Goal: Task Accomplishment & Management: Manage account settings

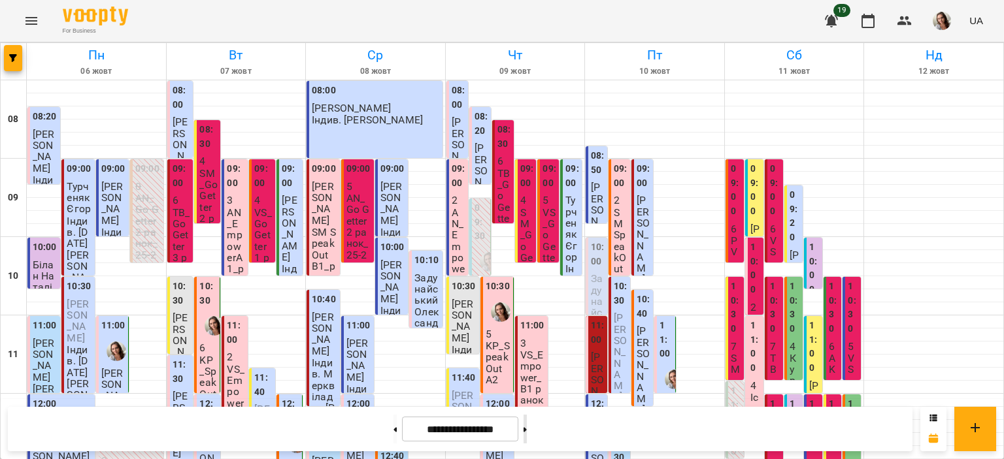
click at [527, 423] on button at bounding box center [524, 429] width 3 height 29
type input "**********"
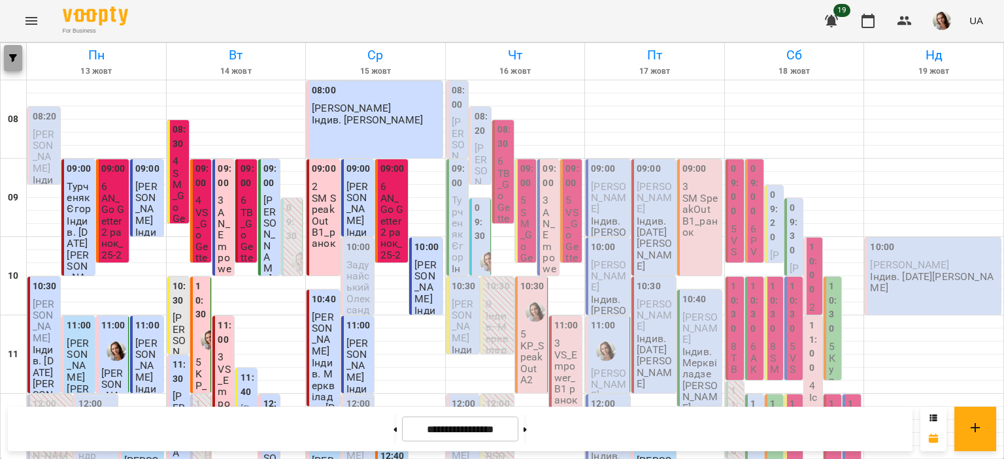
click at [8, 63] on button "button" at bounding box center [13, 58] width 18 height 26
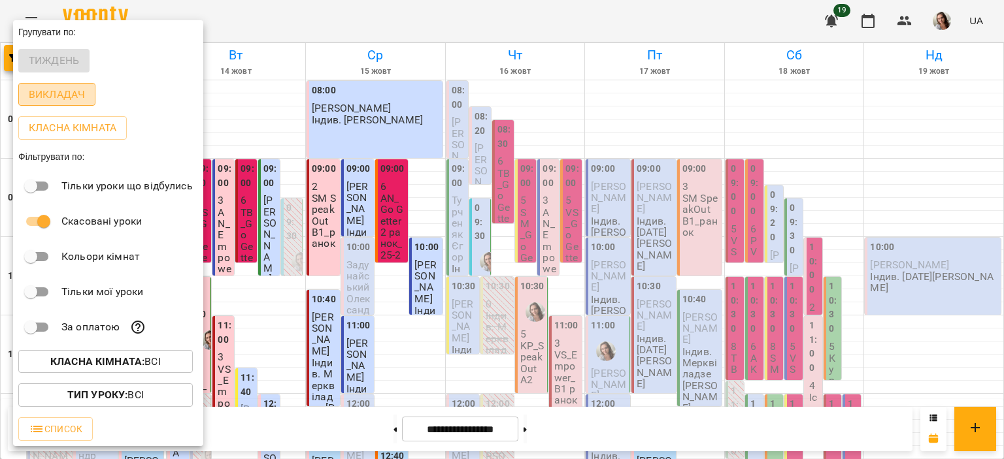
click at [39, 99] on p "Викладач" at bounding box center [57, 95] width 56 height 16
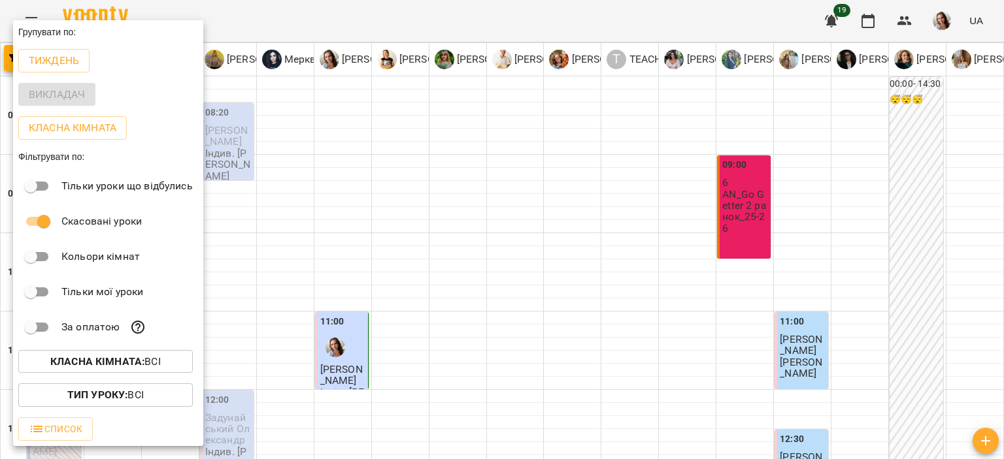
click at [324, 35] on div at bounding box center [502, 229] width 1004 height 459
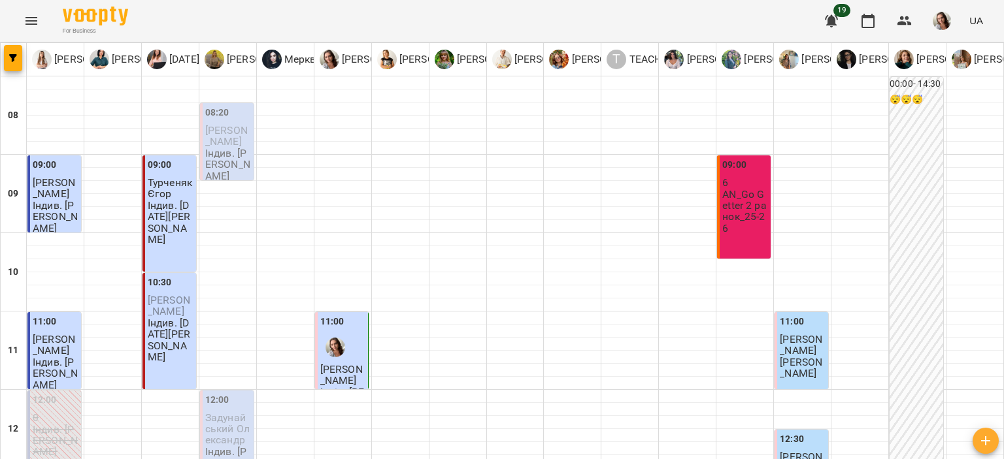
scroll to position [654, 0]
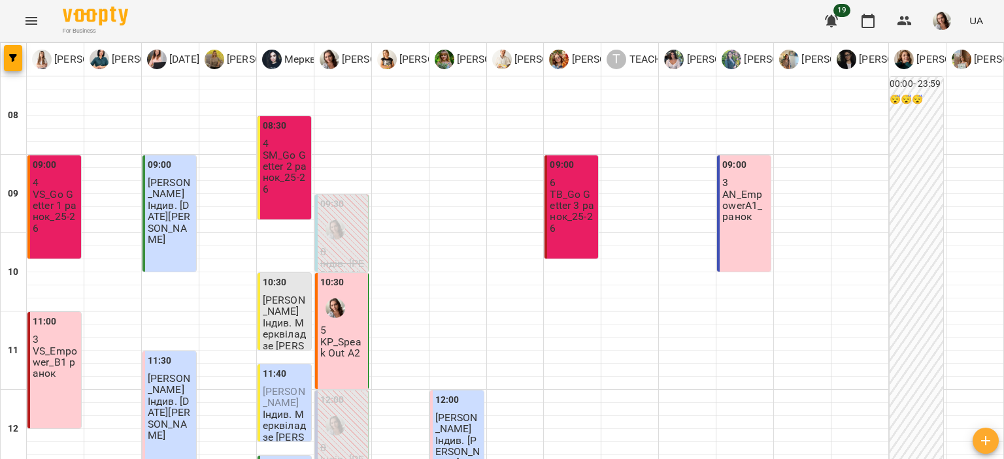
scroll to position [435, 0]
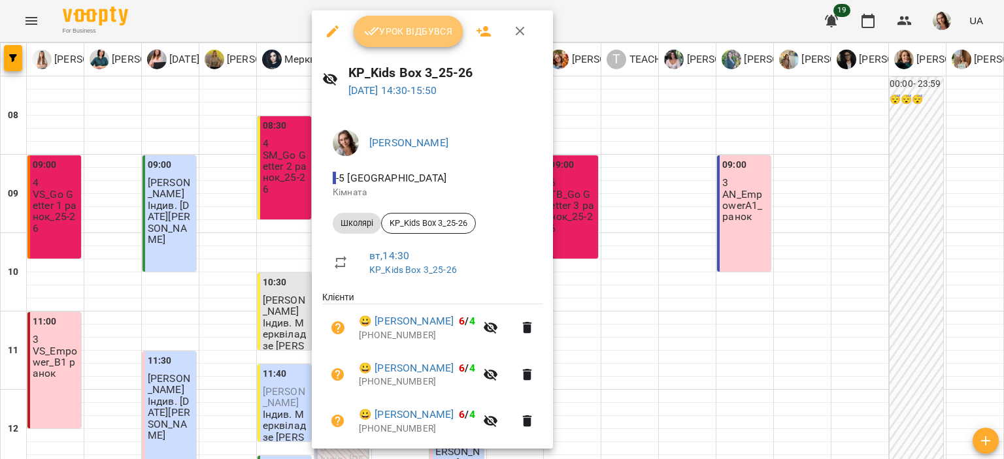
click at [416, 28] on span "Урок відбувся" at bounding box center [408, 32] width 89 height 16
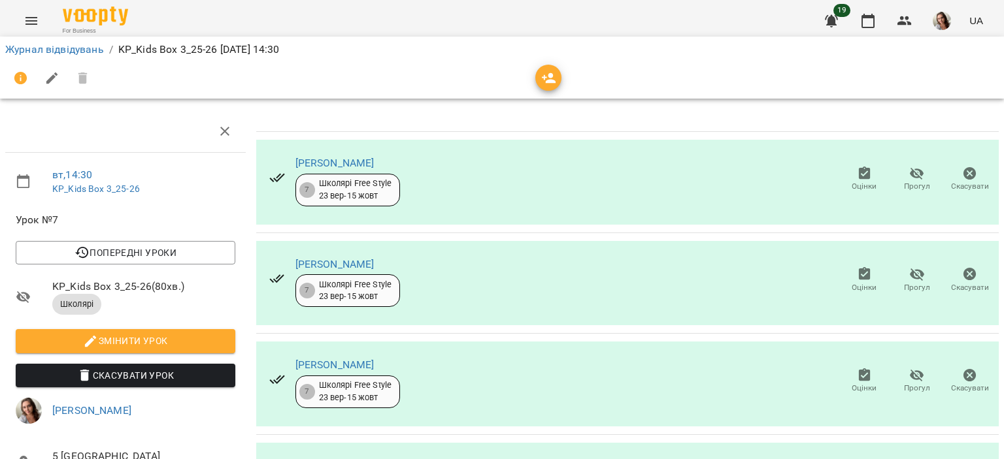
scroll to position [202, 0]
click at [869, 24] on icon "button" at bounding box center [868, 21] width 16 height 16
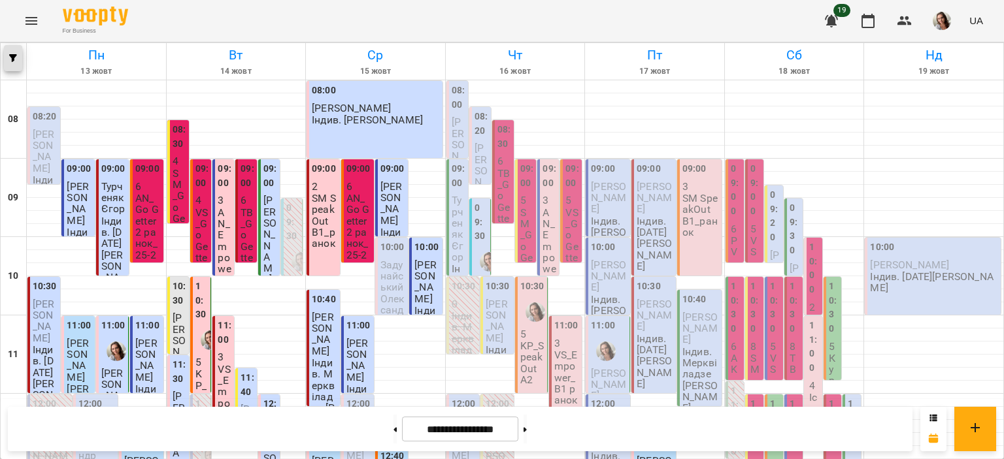
click at [12, 57] on icon "button" at bounding box center [13, 58] width 8 height 8
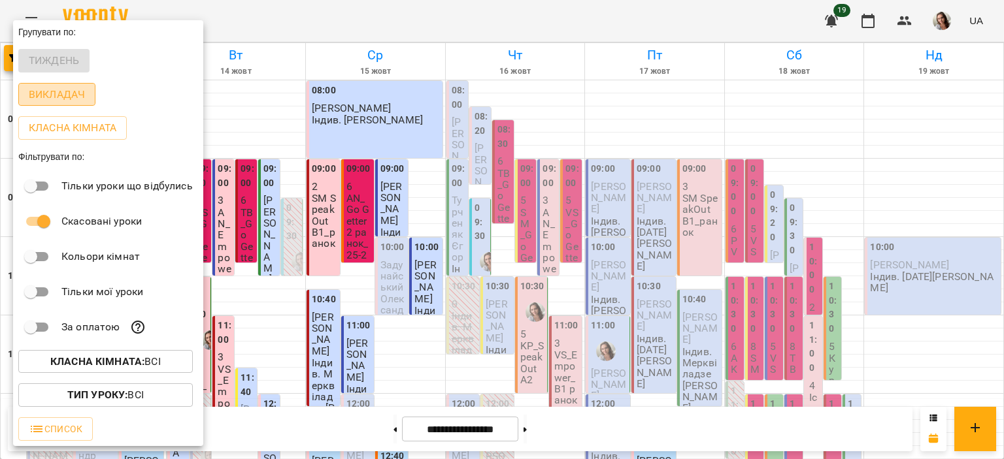
click at [48, 97] on p "Викладач" at bounding box center [57, 95] width 56 height 16
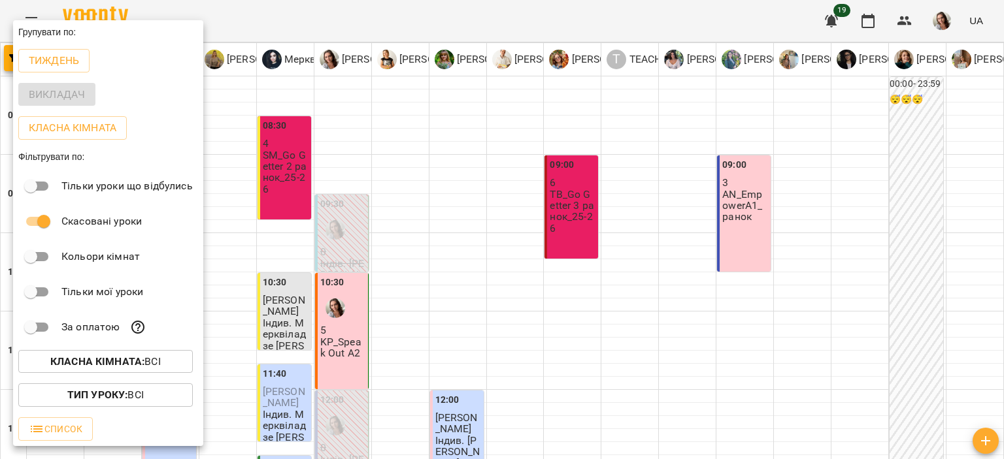
click at [358, 23] on div at bounding box center [502, 229] width 1004 height 459
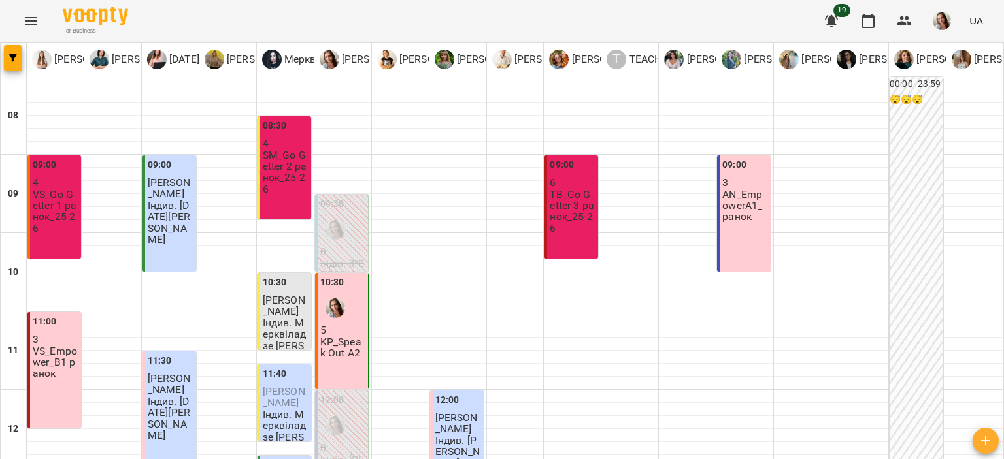
scroll to position [654, 0]
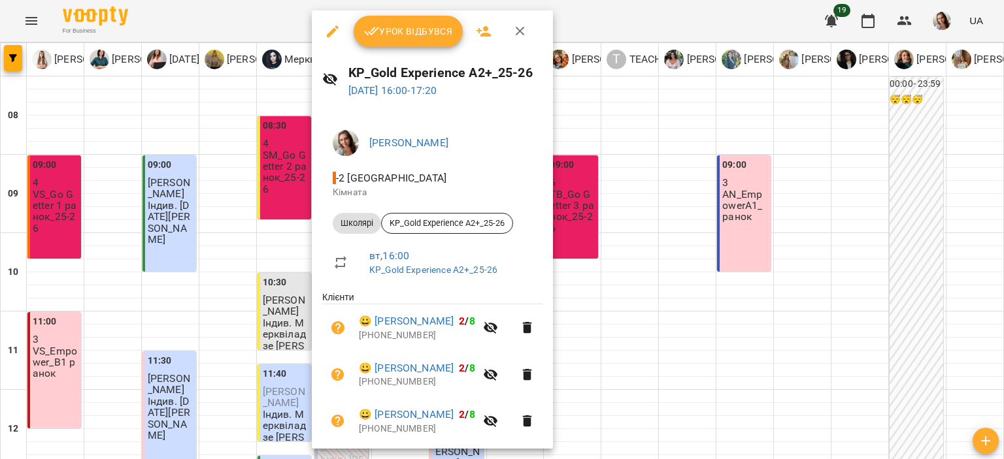
click at [423, 31] on span "Урок відбувся" at bounding box center [408, 32] width 89 height 16
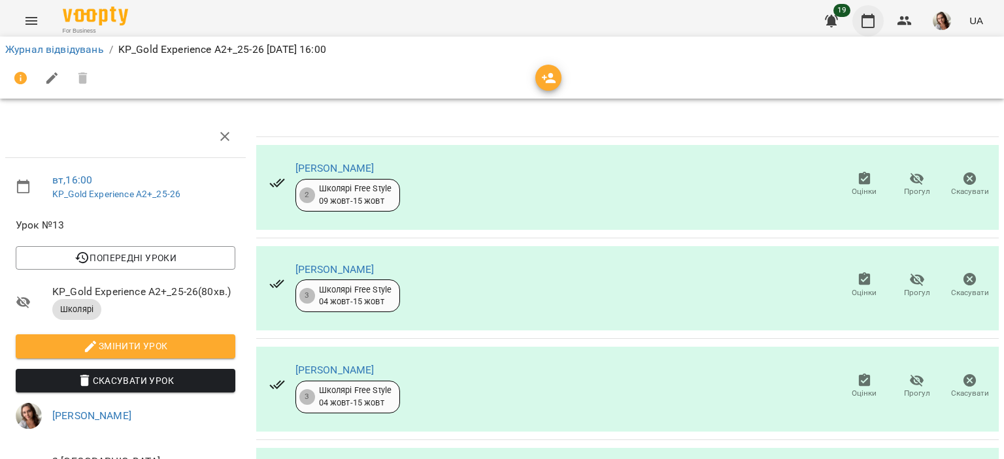
click at [873, 14] on icon "button" at bounding box center [868, 21] width 16 height 16
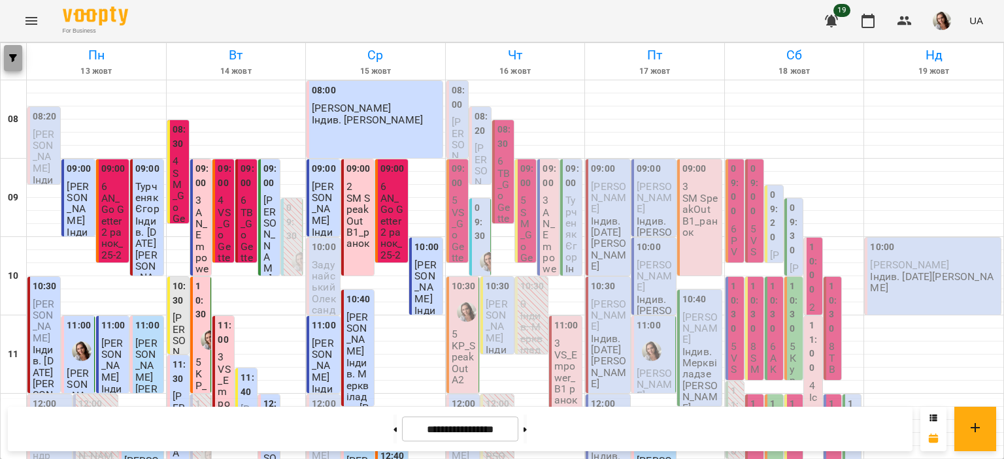
click at [10, 57] on icon "button" at bounding box center [13, 58] width 8 height 8
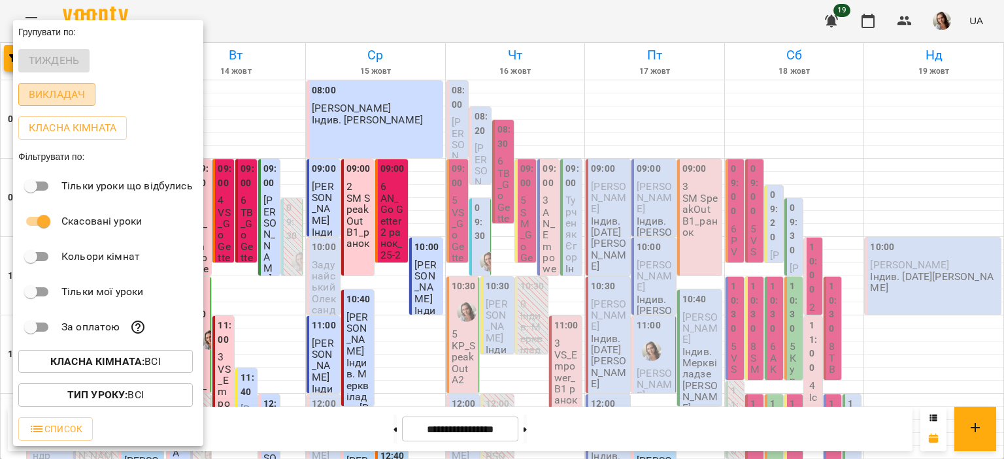
click at [40, 99] on p "Викладач" at bounding box center [57, 95] width 56 height 16
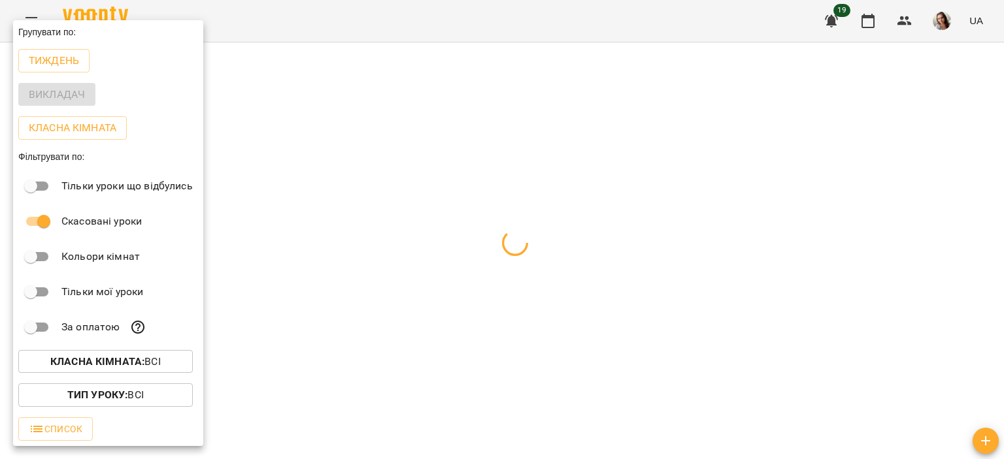
click at [343, 16] on div at bounding box center [502, 229] width 1004 height 459
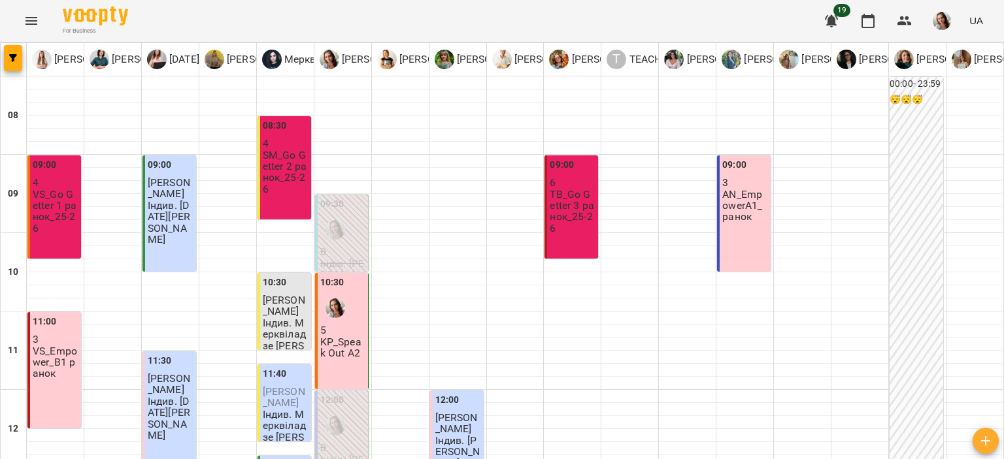
scroll to position [654, 0]
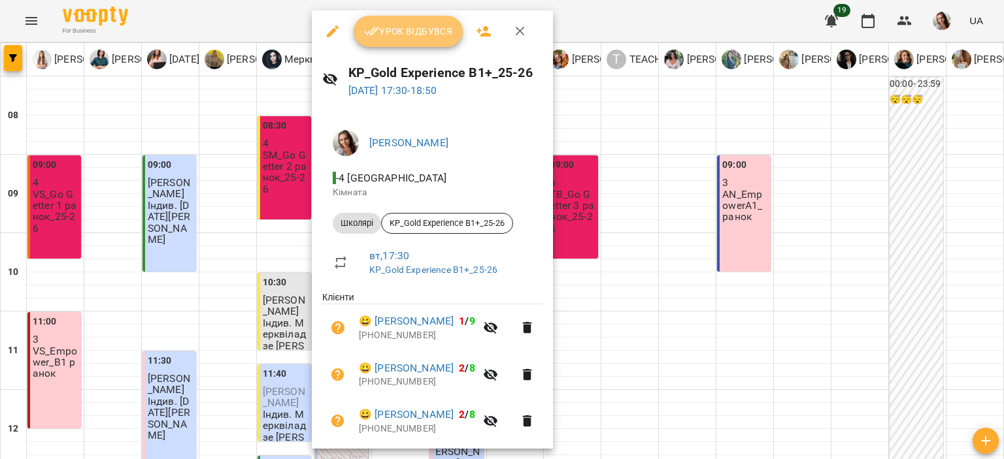
click at [421, 31] on span "Урок відбувся" at bounding box center [408, 32] width 89 height 16
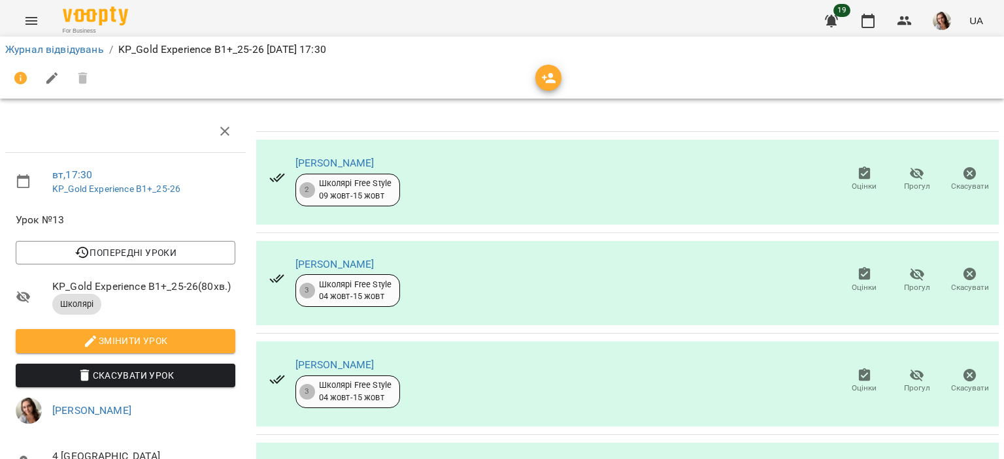
scroll to position [202, 0]
click at [880, 26] on button "button" at bounding box center [867, 20] width 31 height 31
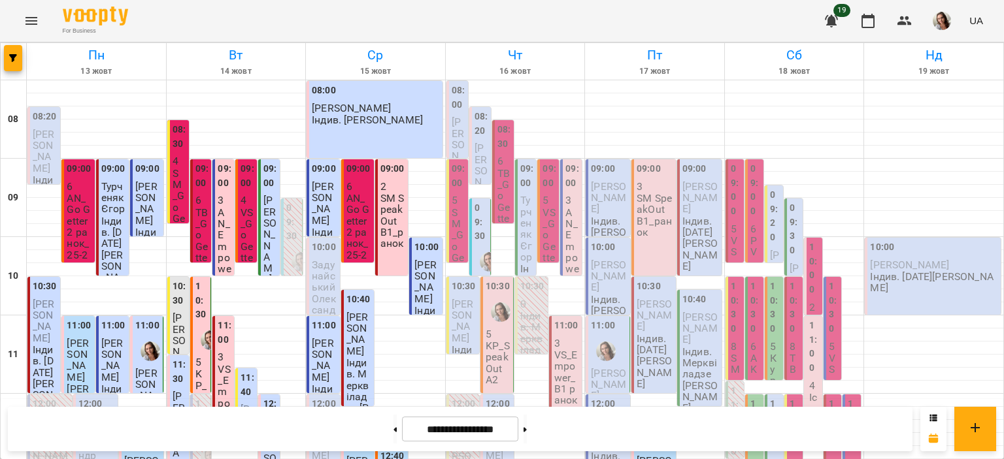
scroll to position [699, 0]
click at [14, 53] on button "button" at bounding box center [13, 58] width 18 height 26
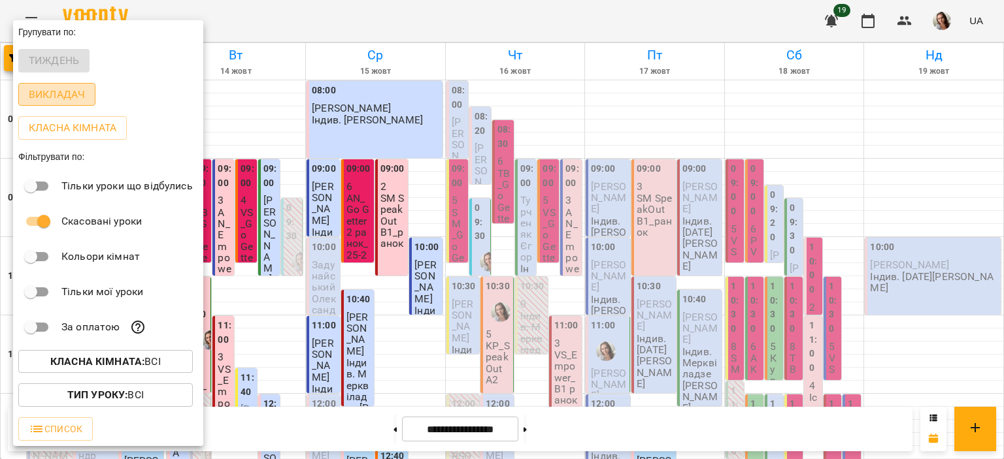
click at [71, 93] on p "Викладач" at bounding box center [57, 95] width 56 height 16
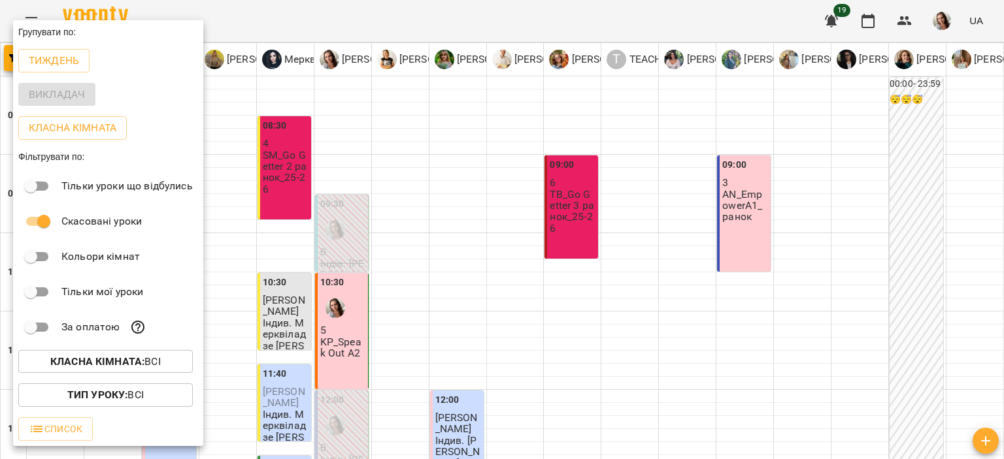
click at [422, 231] on div at bounding box center [502, 229] width 1004 height 459
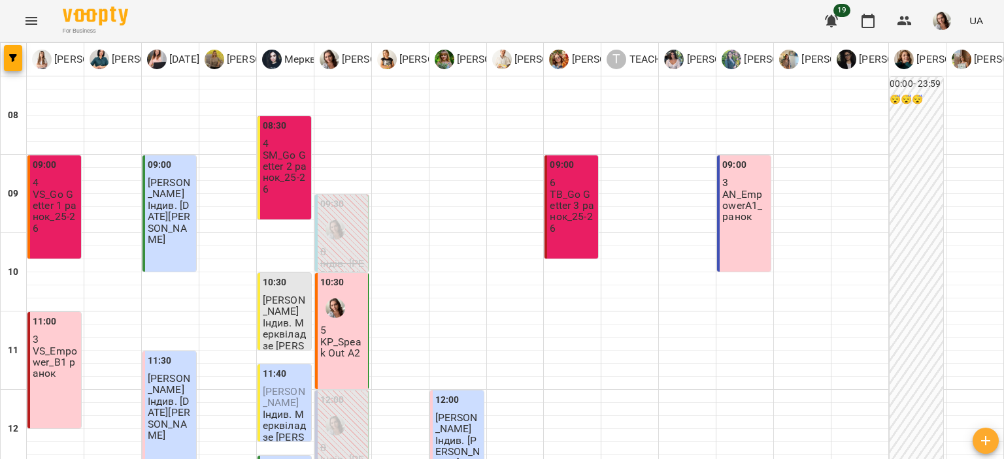
scroll to position [723, 0]
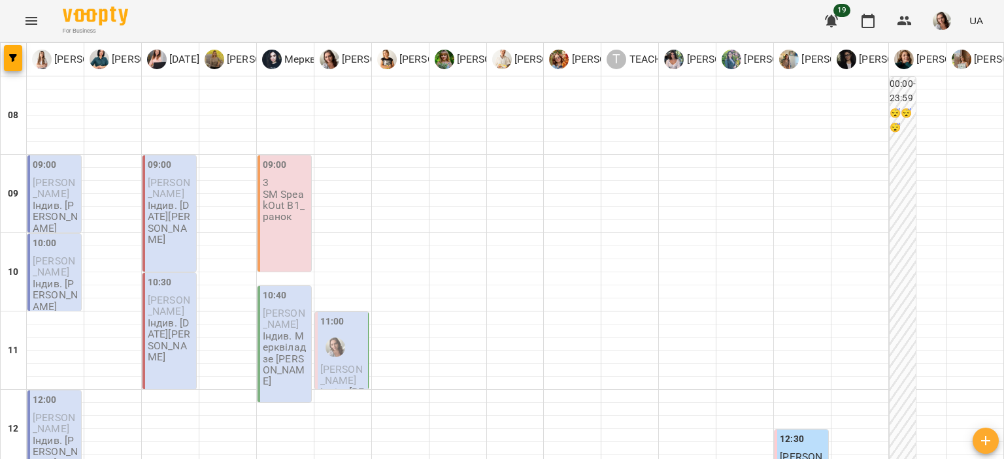
scroll to position [544, 0]
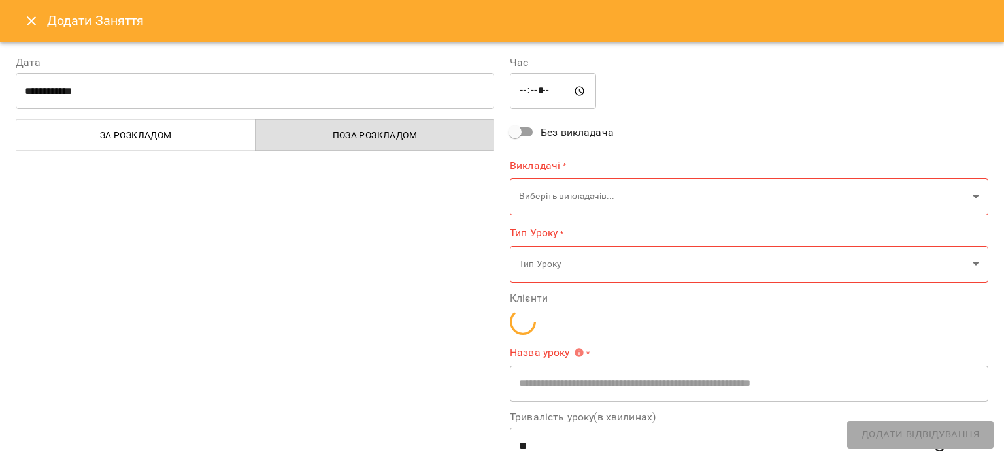
type input "*******"
type input "**"
type input "**********"
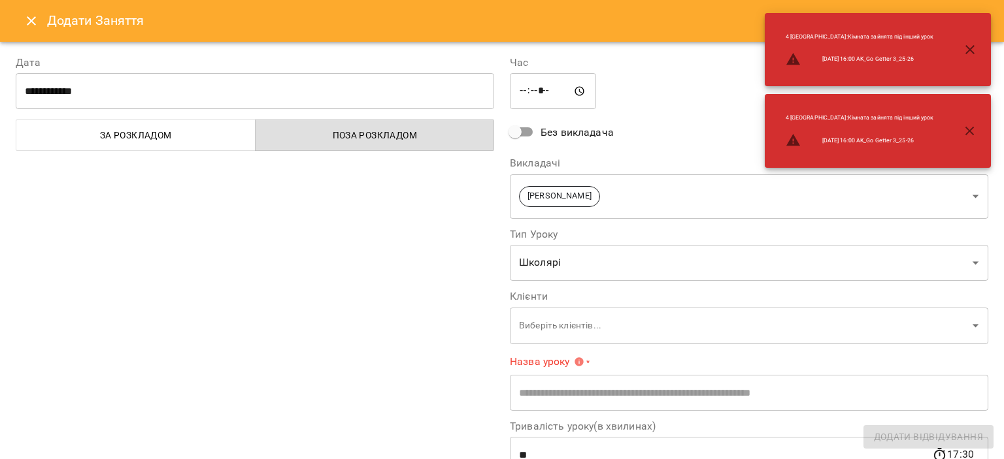
click at [24, 20] on icon "Close" at bounding box center [32, 21] width 16 height 16
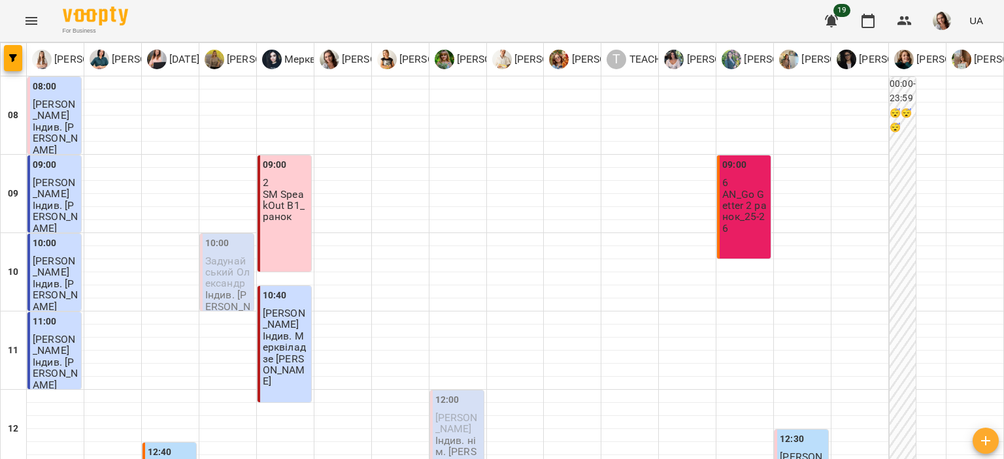
scroll to position [435, 0]
click at [651, 14] on div "For Business 19 UA" at bounding box center [502, 21] width 1004 height 42
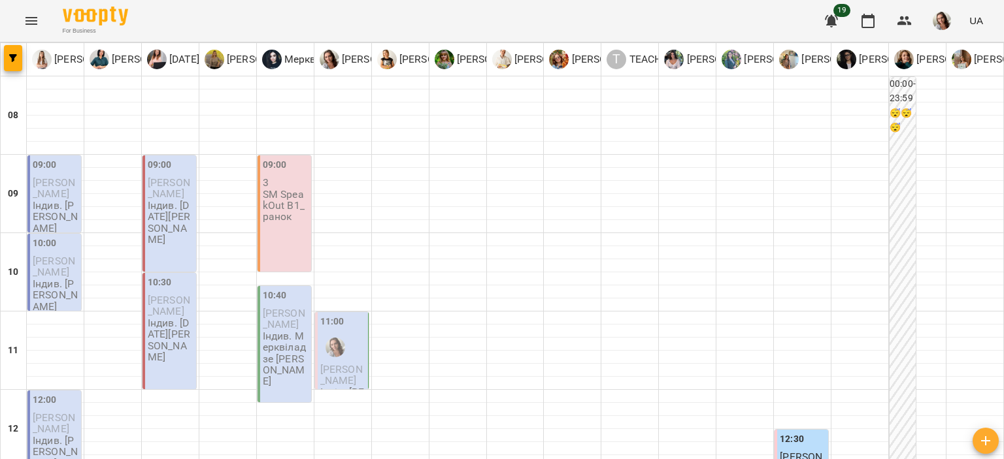
scroll to position [288, 0]
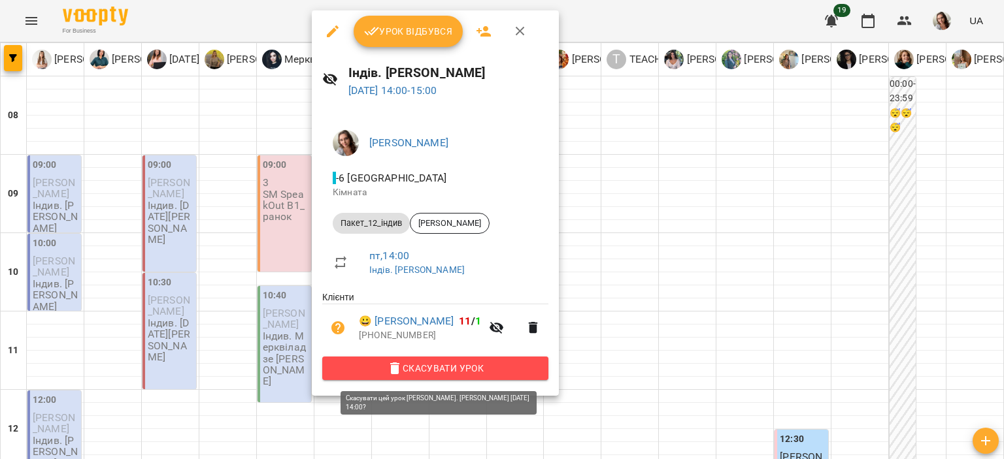
click at [409, 372] on span "Скасувати Урок" at bounding box center [435, 369] width 205 height 16
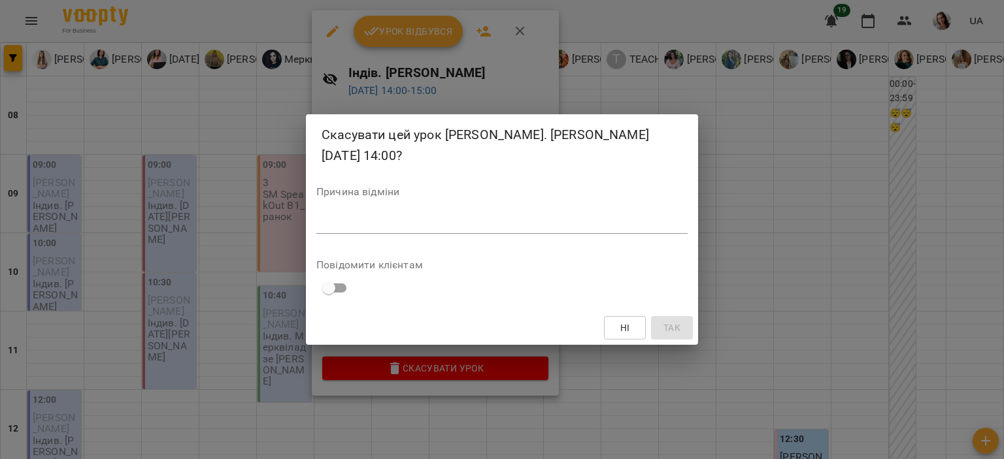
click at [386, 219] on textarea at bounding box center [501, 223] width 371 height 12
type textarea "*"
click at [659, 333] on button "Так" at bounding box center [672, 328] width 42 height 24
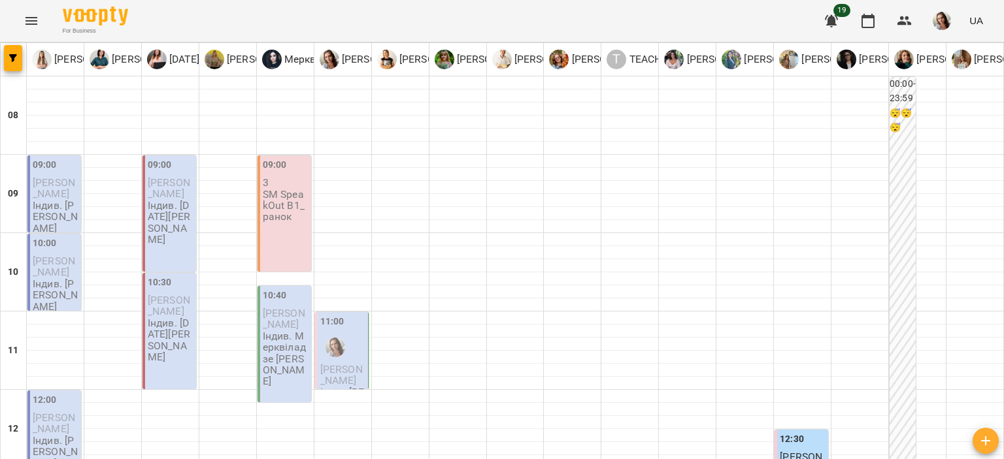
scroll to position [178, 0]
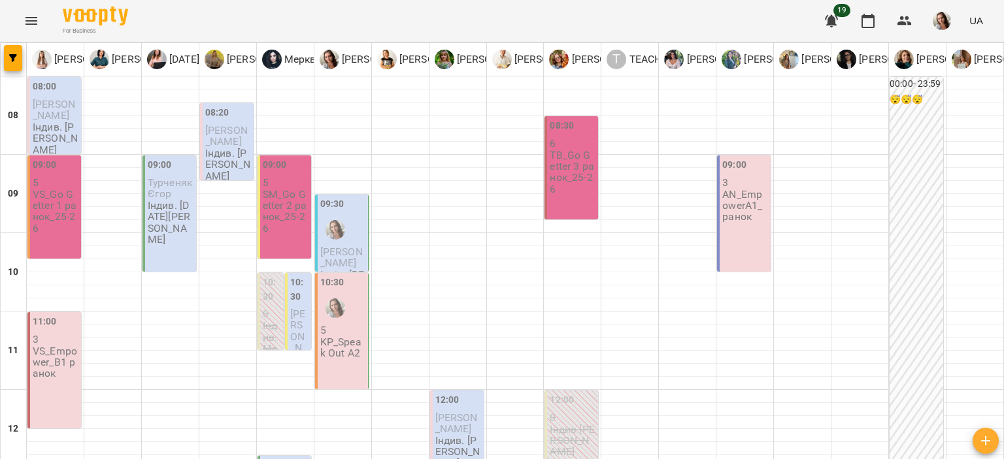
scroll to position [723, 0]
